Goal: Download file/media

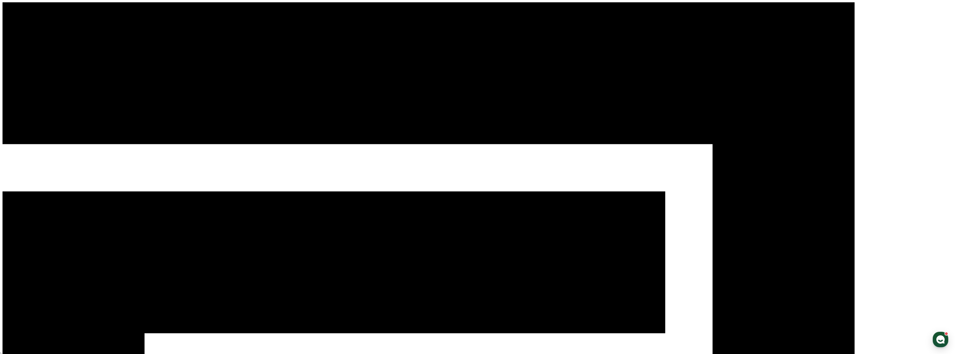
select select
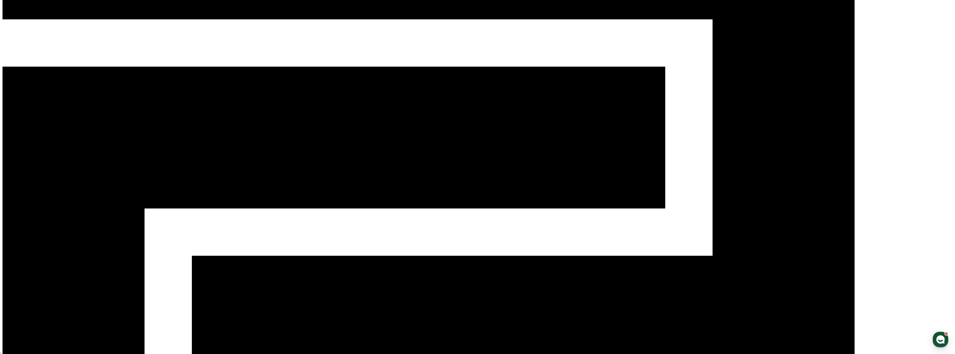
scroll to position [132, 0]
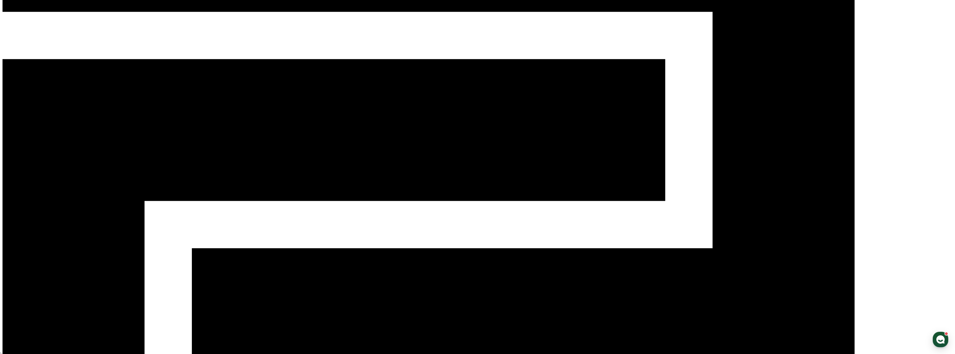
select select "**********"
